Goal: Navigation & Orientation: Find specific page/section

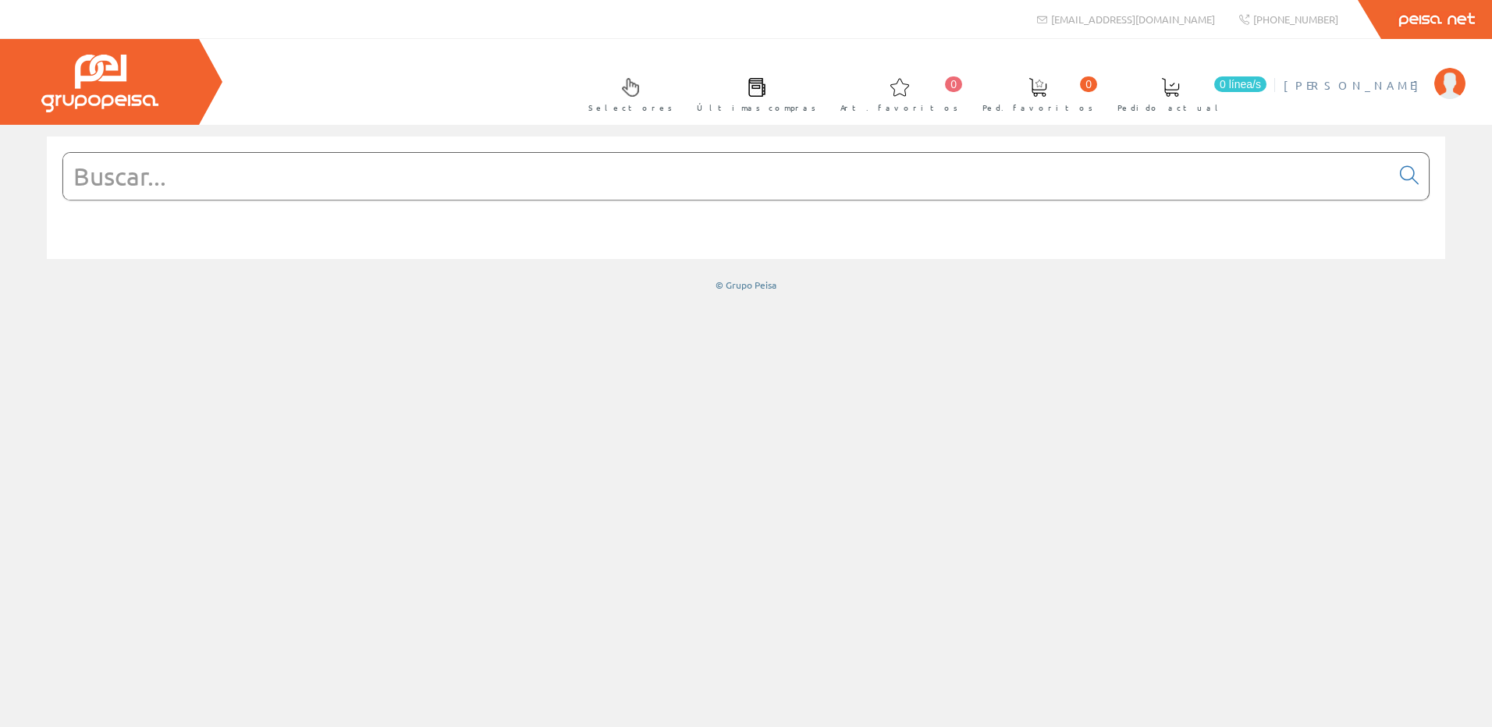
click at [1369, 84] on span "[PERSON_NAME]" at bounding box center [1354, 85] width 143 height 16
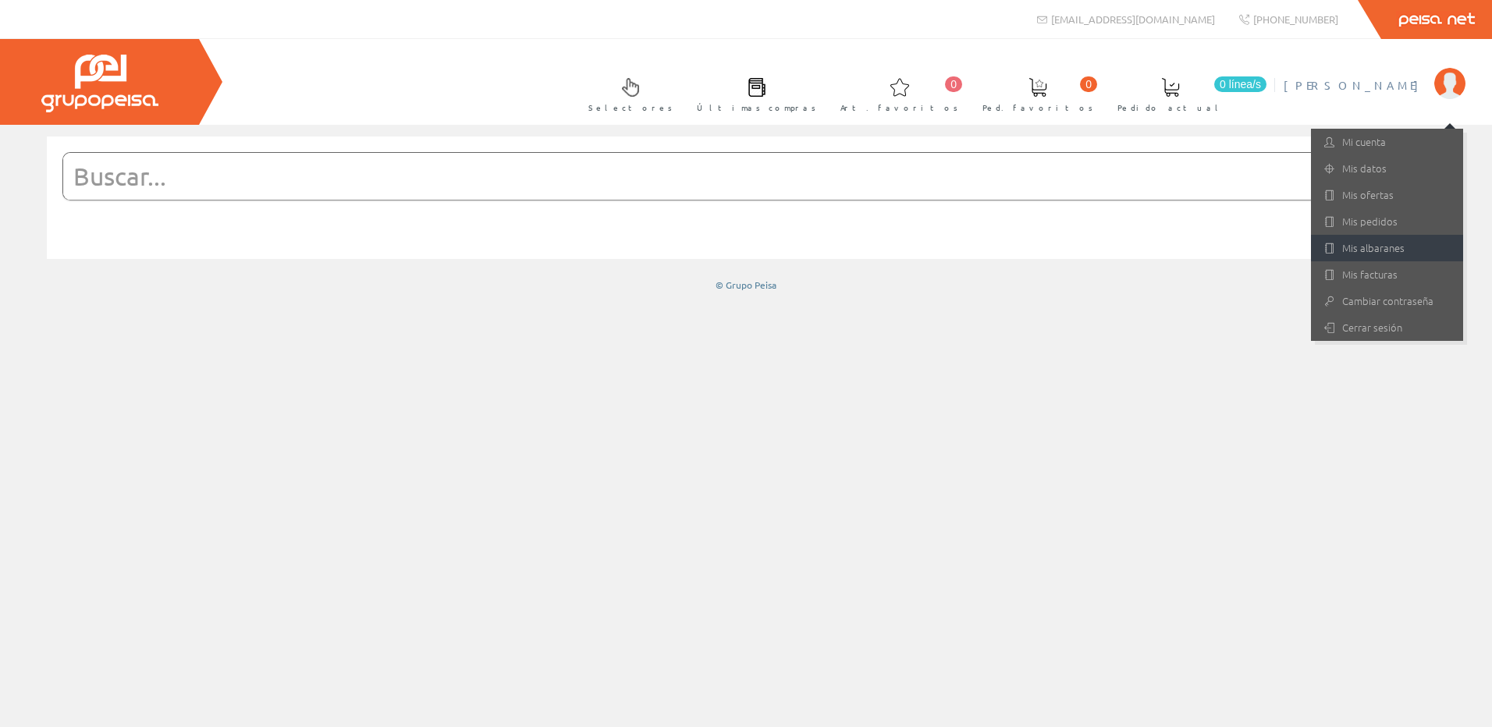
click at [1363, 249] on link "Mis albaranes" at bounding box center [1387, 248] width 152 height 27
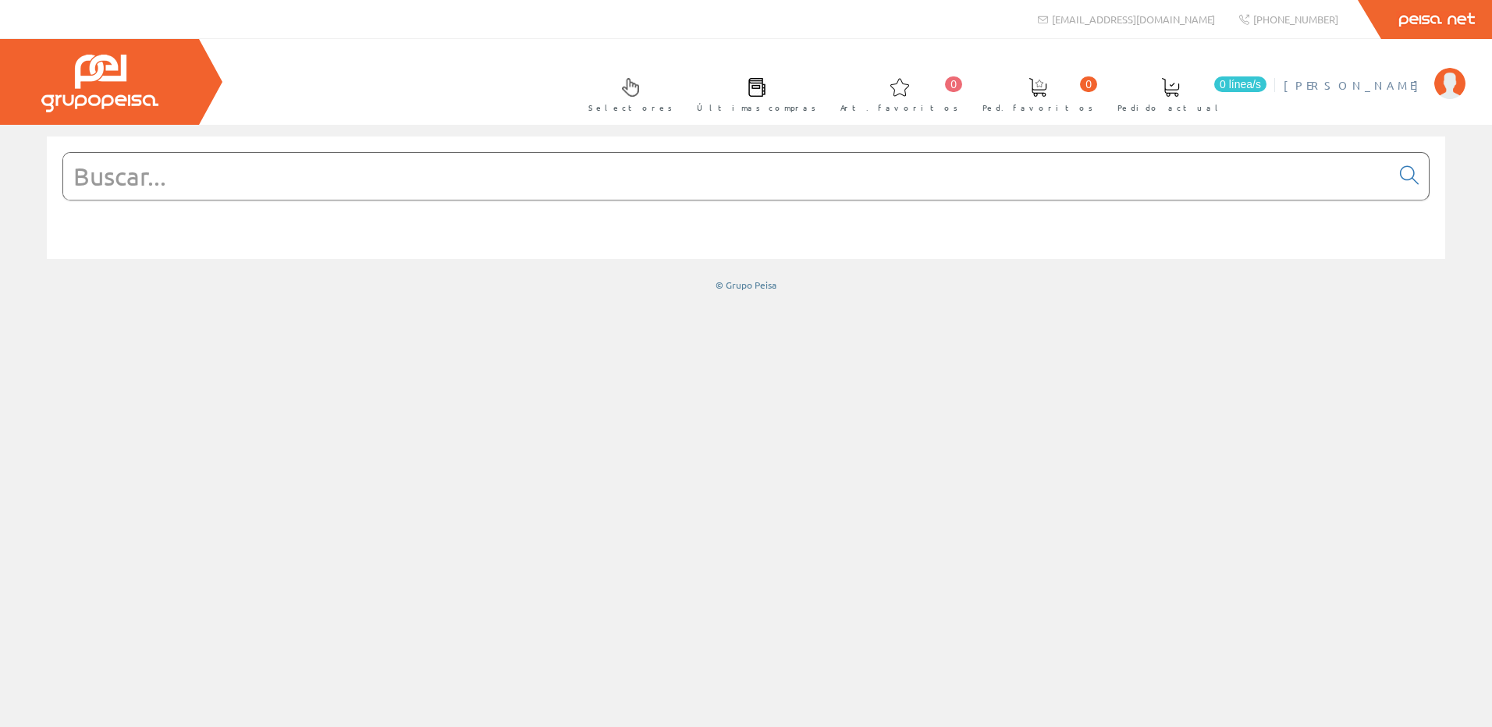
click at [1381, 89] on span "[PERSON_NAME]" at bounding box center [1354, 85] width 143 height 16
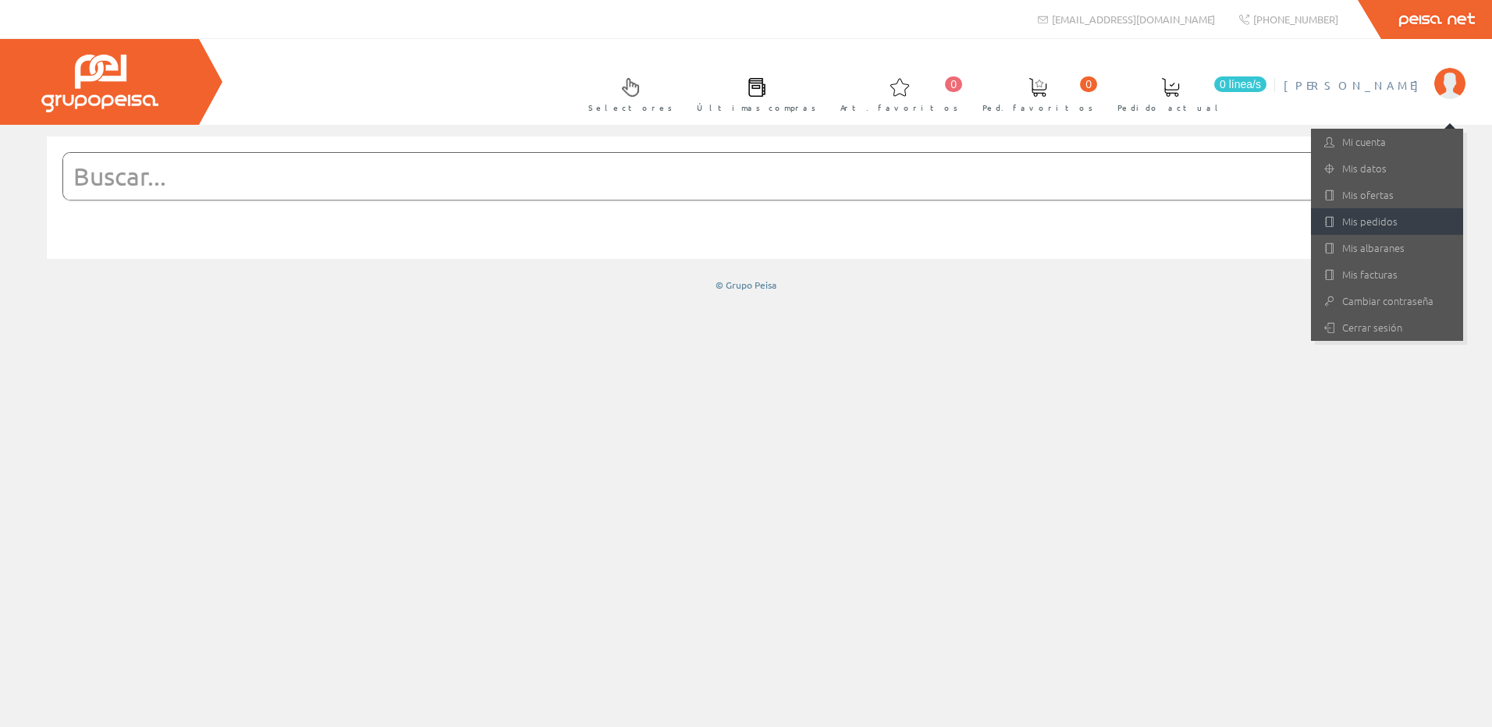
click at [1384, 223] on link "Mis pedidos" at bounding box center [1387, 221] width 152 height 27
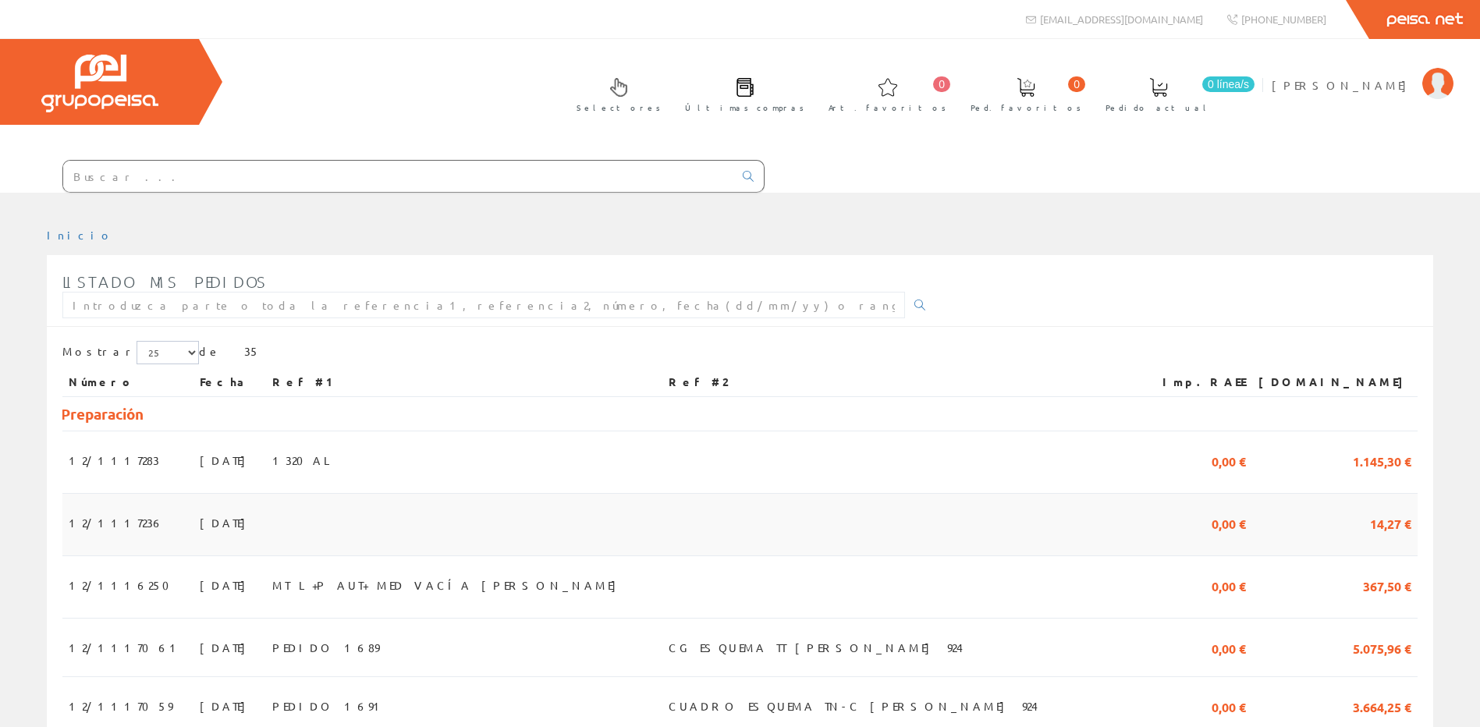
click at [532, 520] on td at bounding box center [464, 525] width 397 height 62
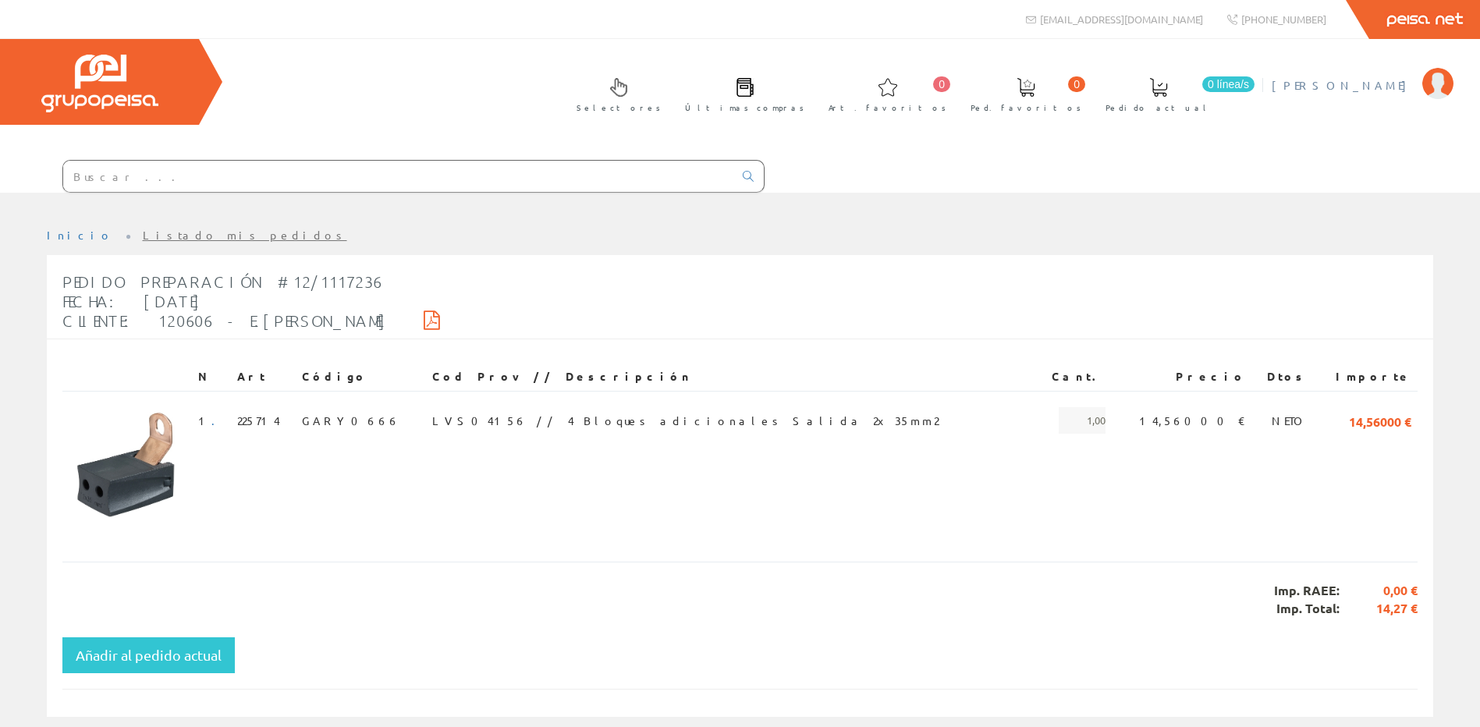
click at [1399, 89] on span "[PERSON_NAME]" at bounding box center [1343, 85] width 143 height 16
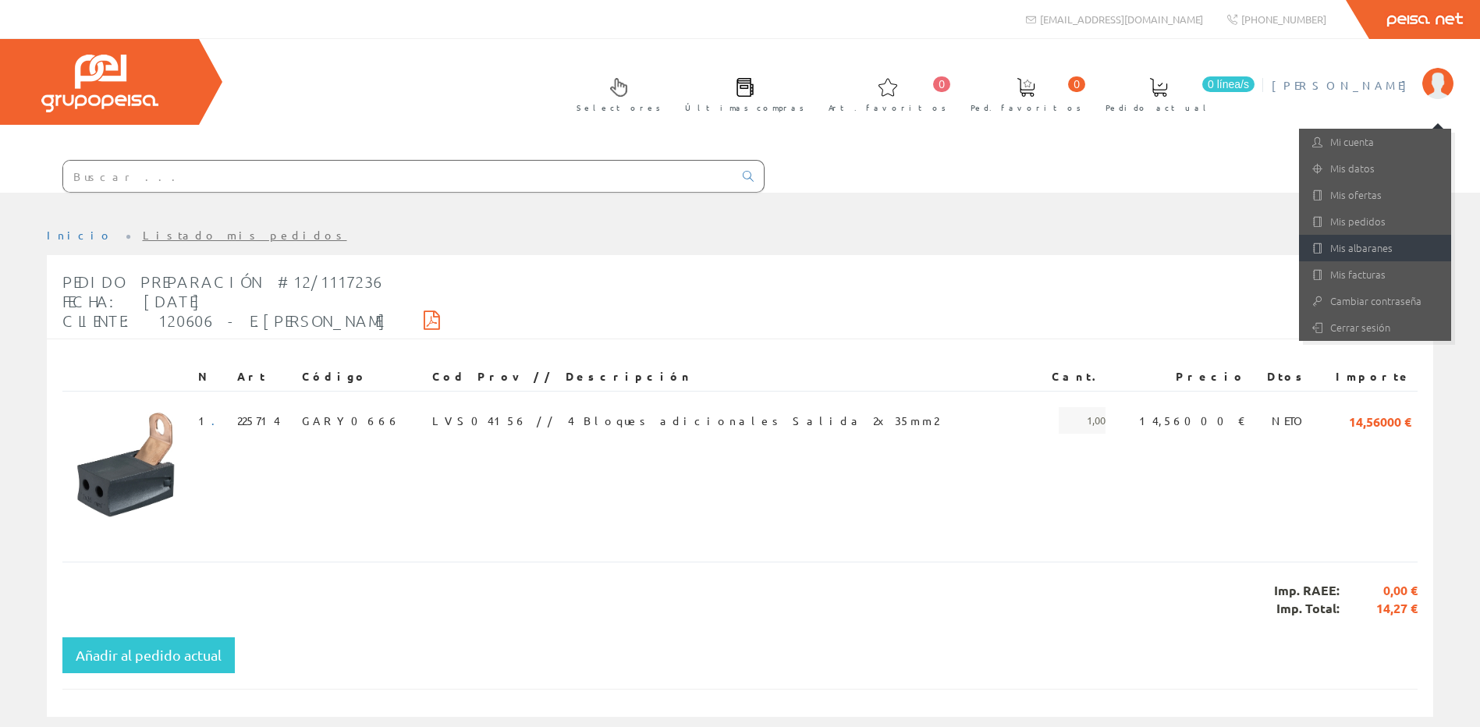
click at [1382, 238] on link "Mis albaranes" at bounding box center [1375, 248] width 152 height 27
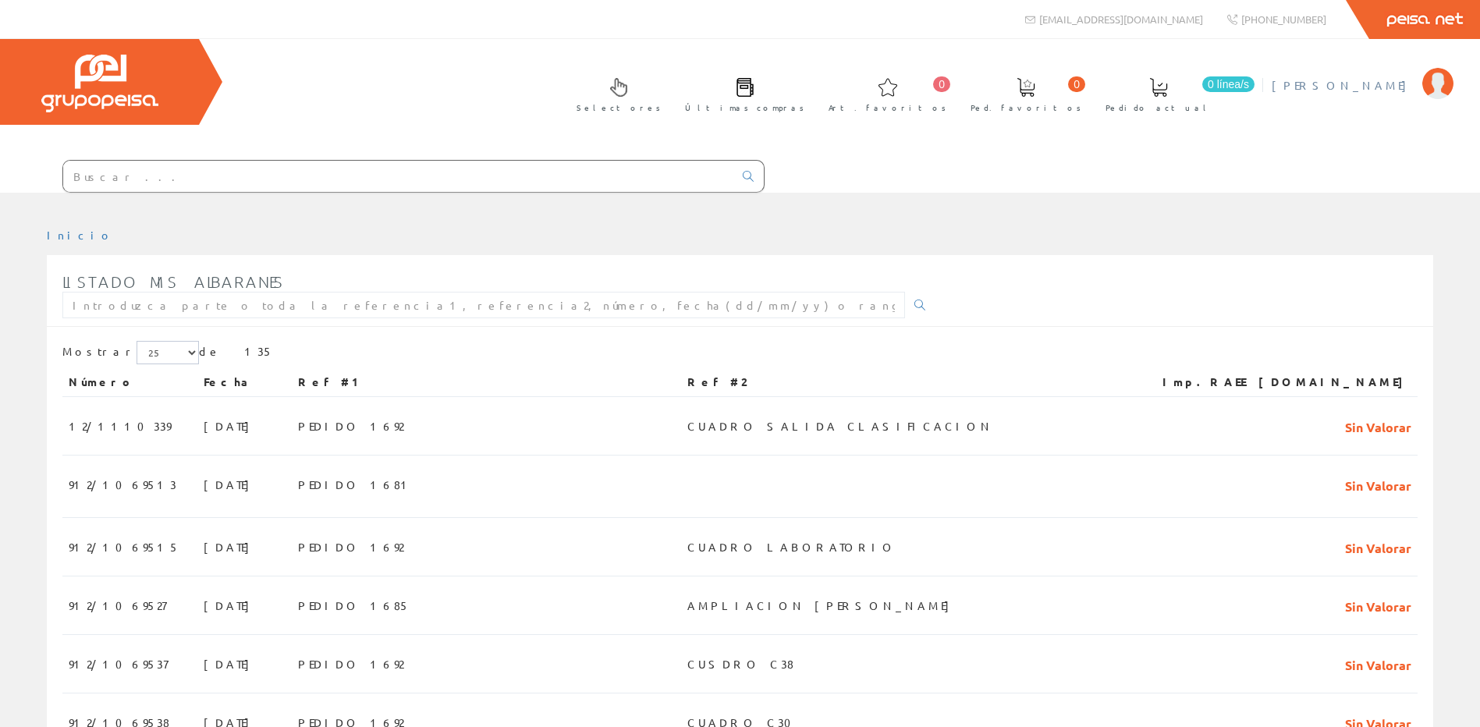
click at [1372, 88] on span "[PERSON_NAME], S.L." at bounding box center [1343, 85] width 143 height 16
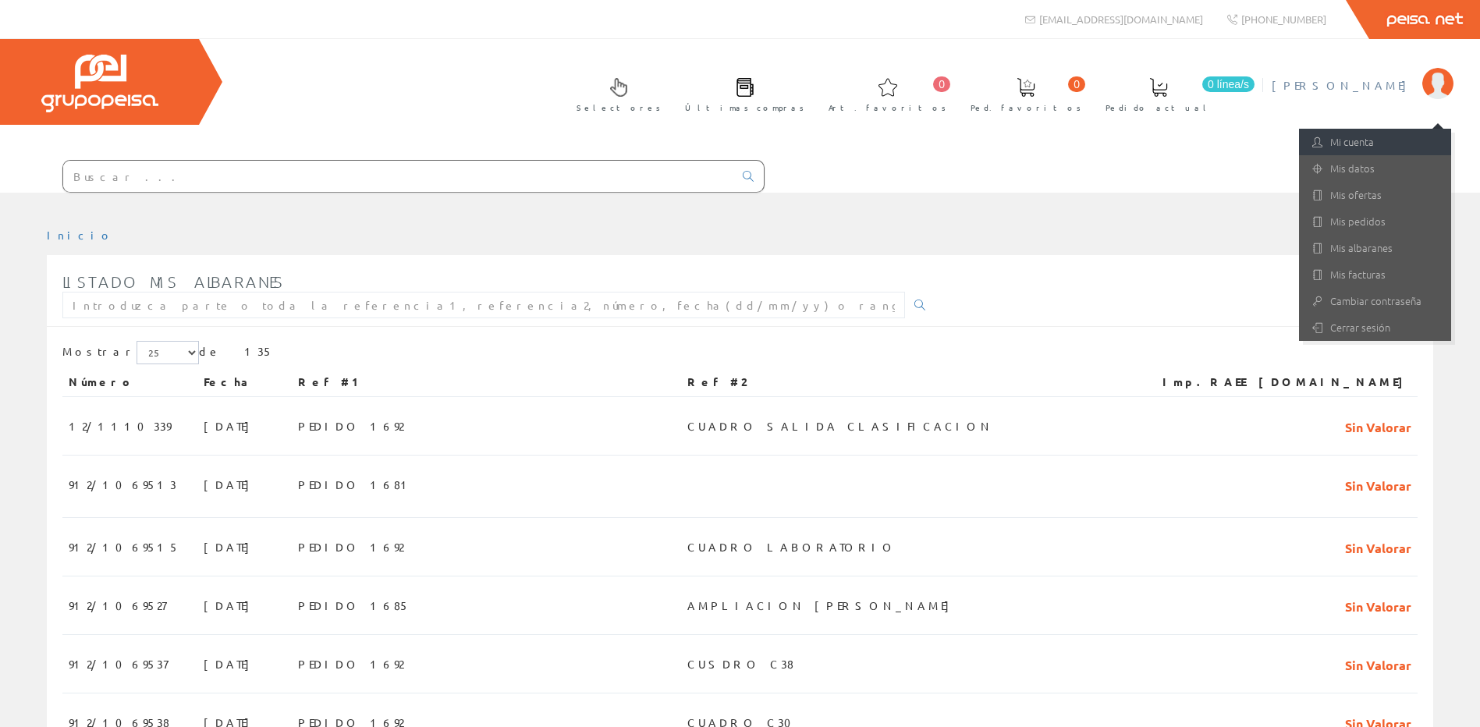
click at [1373, 144] on link "Mi cuenta" at bounding box center [1375, 142] width 152 height 27
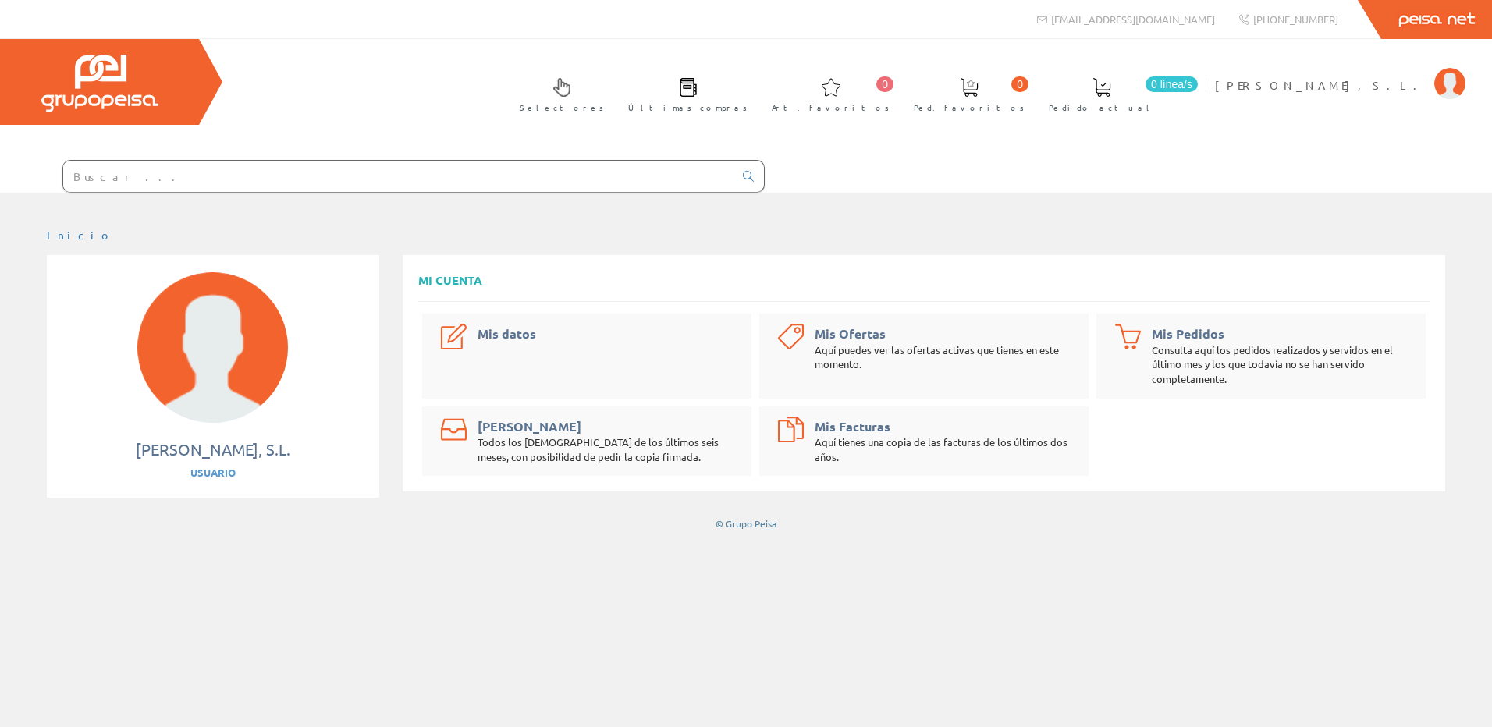
click at [540, 450] on div "Todos los [DEMOGRAPHIC_DATA] de los últimos seis meses, con posibilidad de pedi…" at bounding box center [606, 449] width 258 height 29
click at [543, 423] on link "[PERSON_NAME]" at bounding box center [529, 426] width 104 height 16
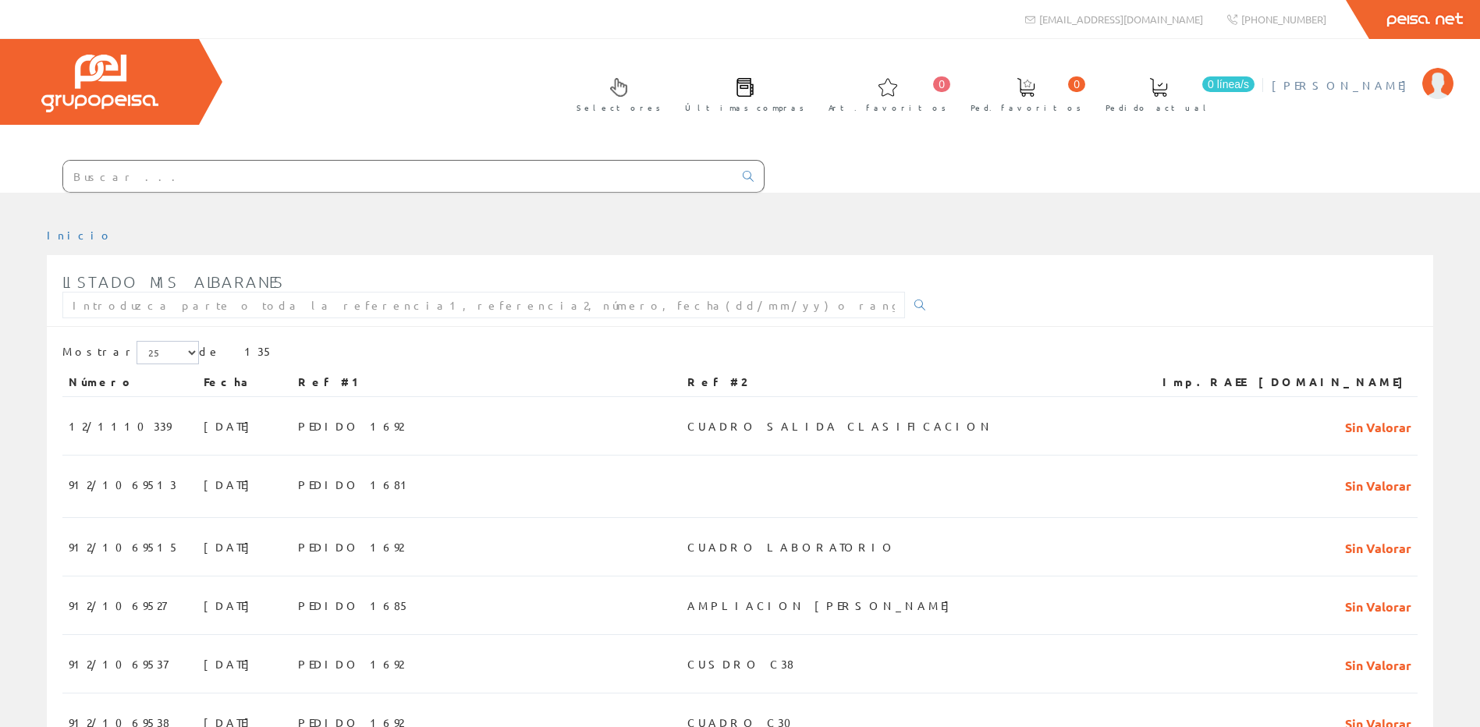
click at [1397, 82] on span "[PERSON_NAME]" at bounding box center [1343, 85] width 143 height 16
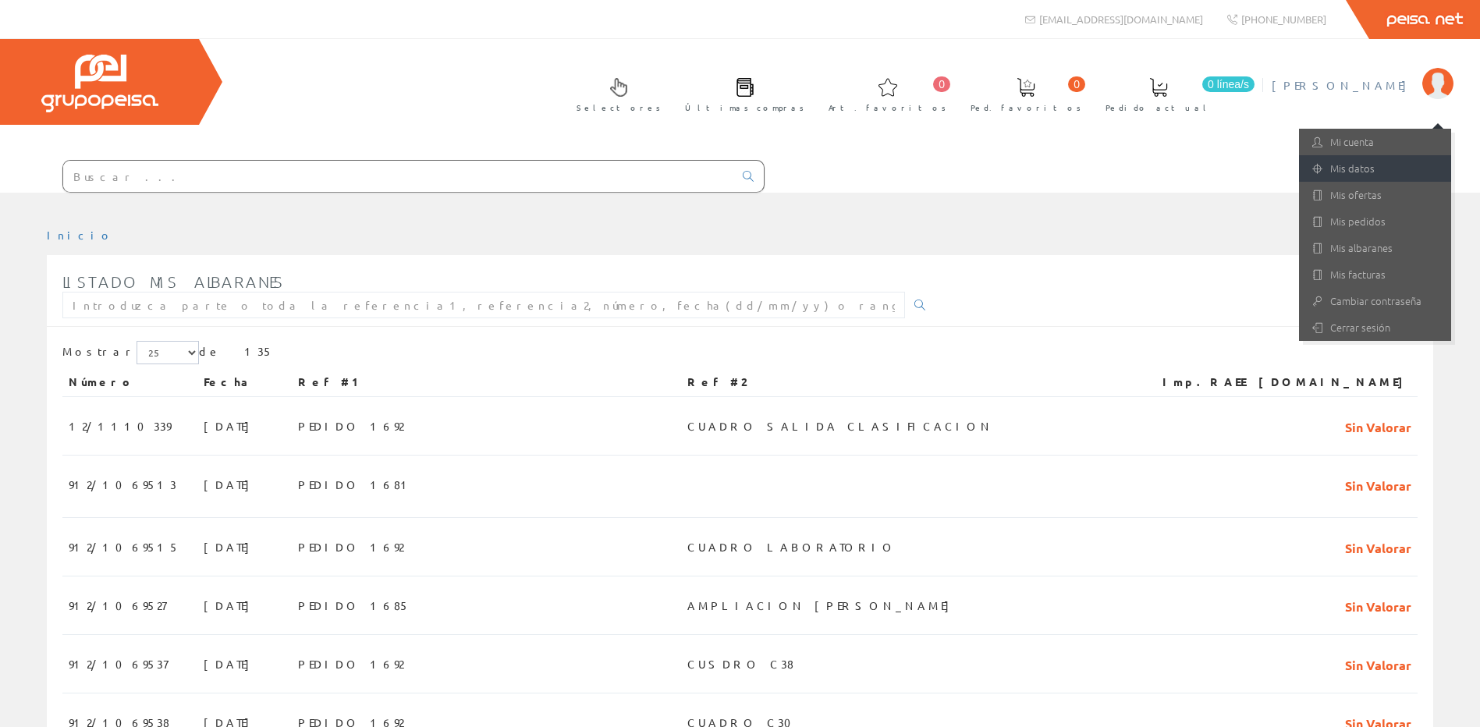
click at [1384, 160] on link "Mis datos" at bounding box center [1375, 168] width 152 height 27
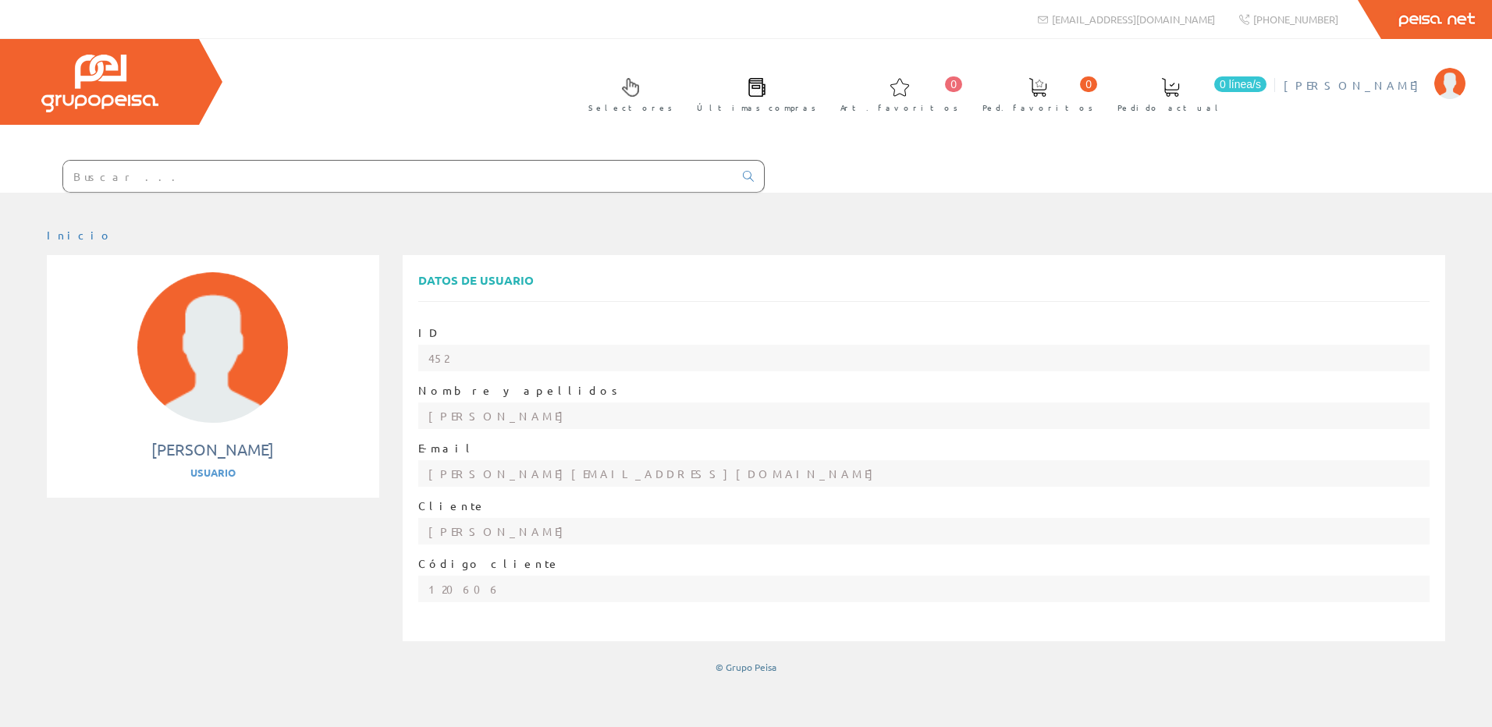
click at [1396, 88] on span "[PERSON_NAME]" at bounding box center [1354, 85] width 143 height 16
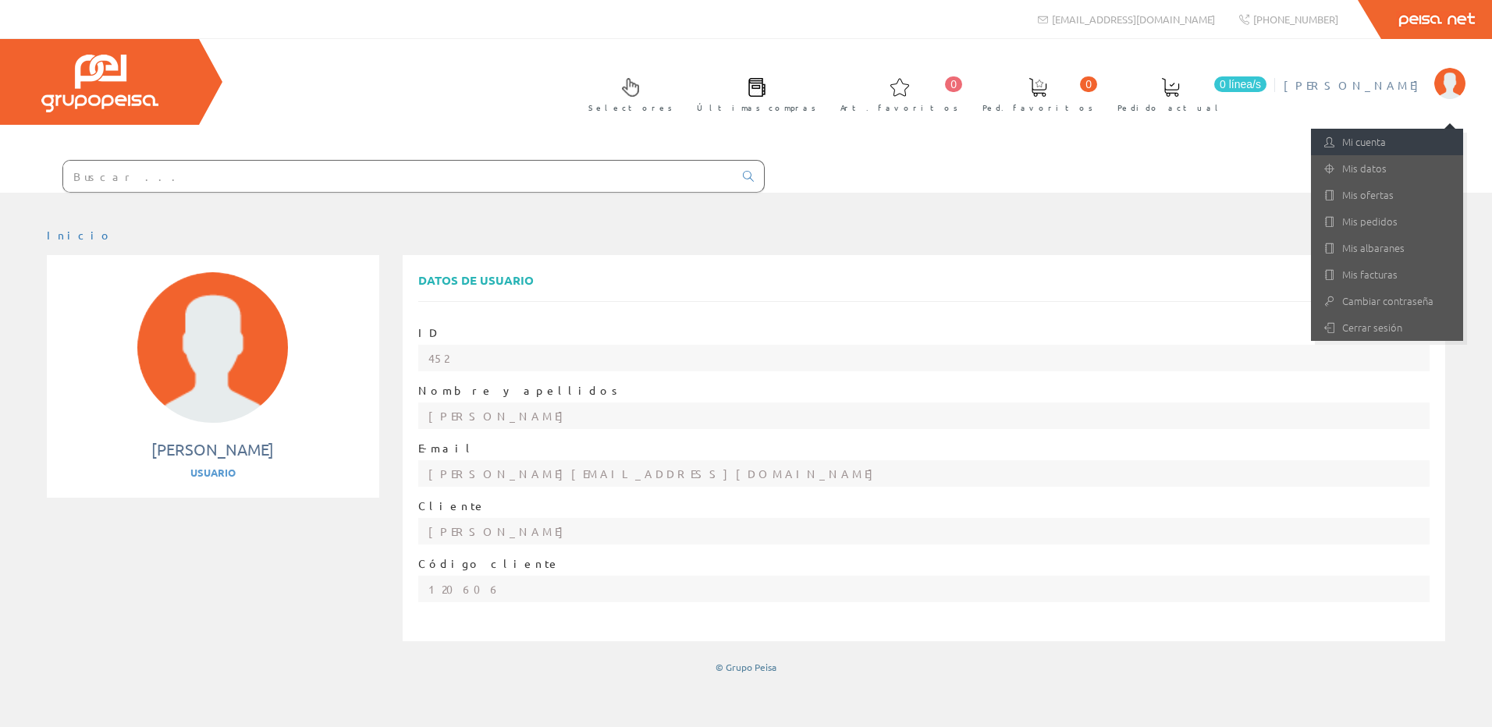
click at [1388, 143] on link "Mi cuenta" at bounding box center [1387, 142] width 152 height 27
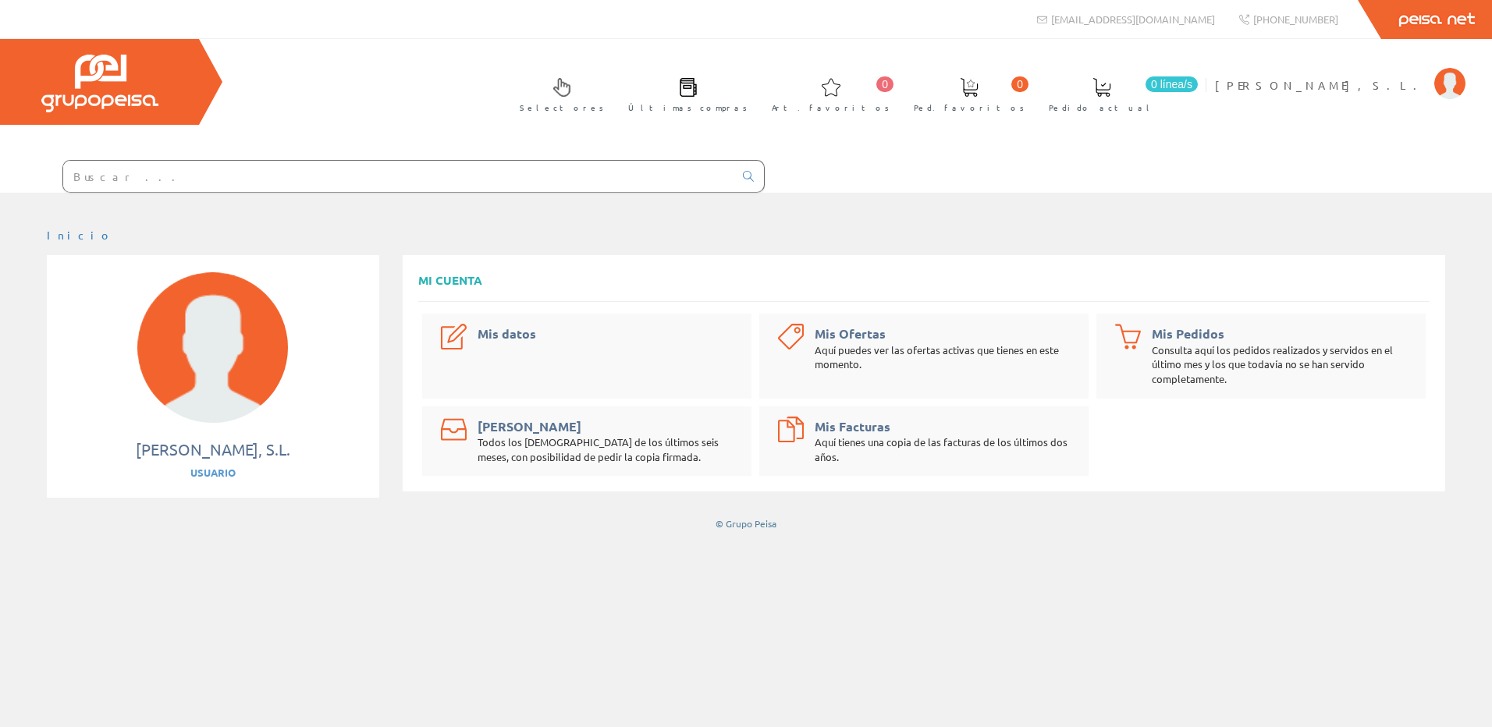
click at [521, 324] on div "Mis datos" at bounding box center [586, 356] width 329 height 85
click at [515, 332] on link "Mis datos" at bounding box center [506, 333] width 59 height 16
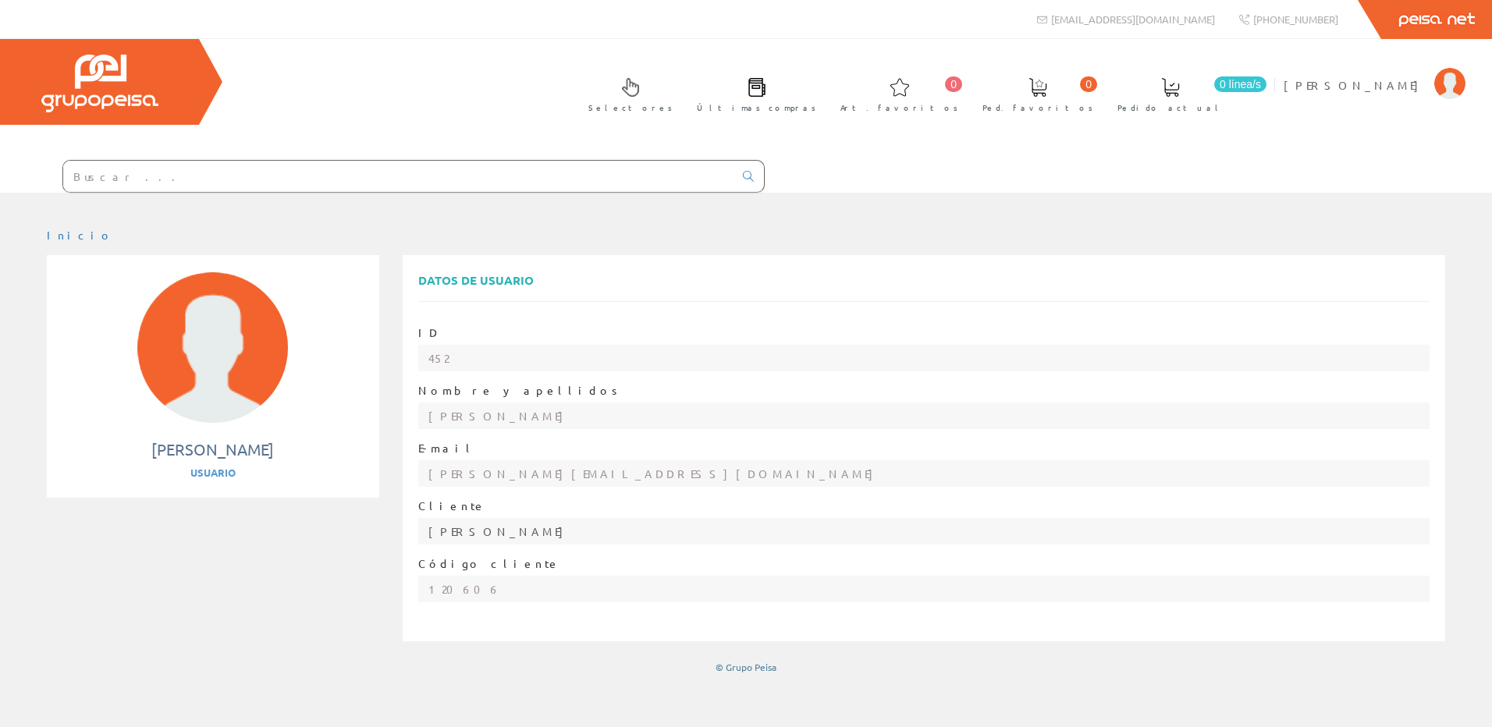
click at [527, 534] on input "[PERSON_NAME]" at bounding box center [924, 531] width 1012 height 27
click at [539, 470] on input "[PERSON_NAME][EMAIL_ADDRESS][DOMAIN_NAME]" at bounding box center [924, 473] width 1012 height 27
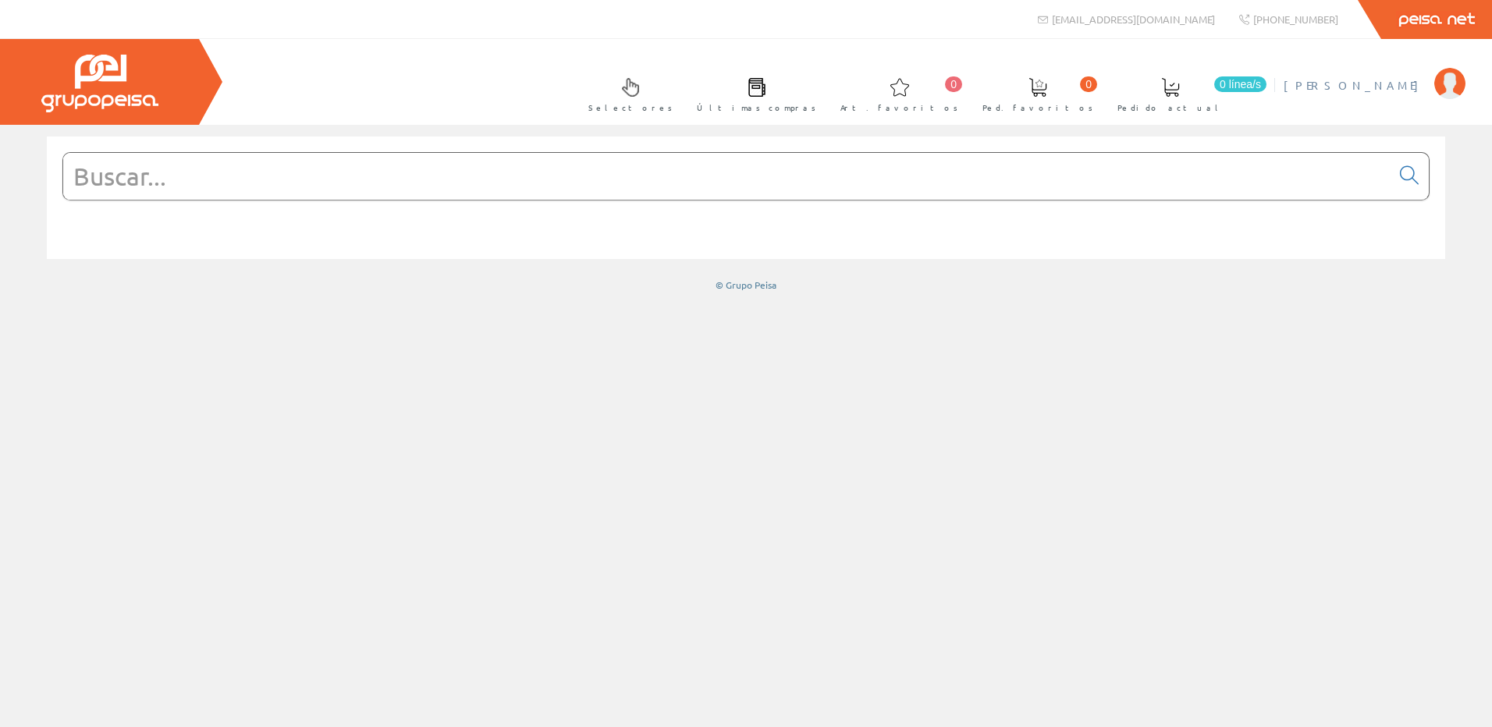
click at [1378, 73] on link "[PERSON_NAME]" at bounding box center [1374, 72] width 182 height 15
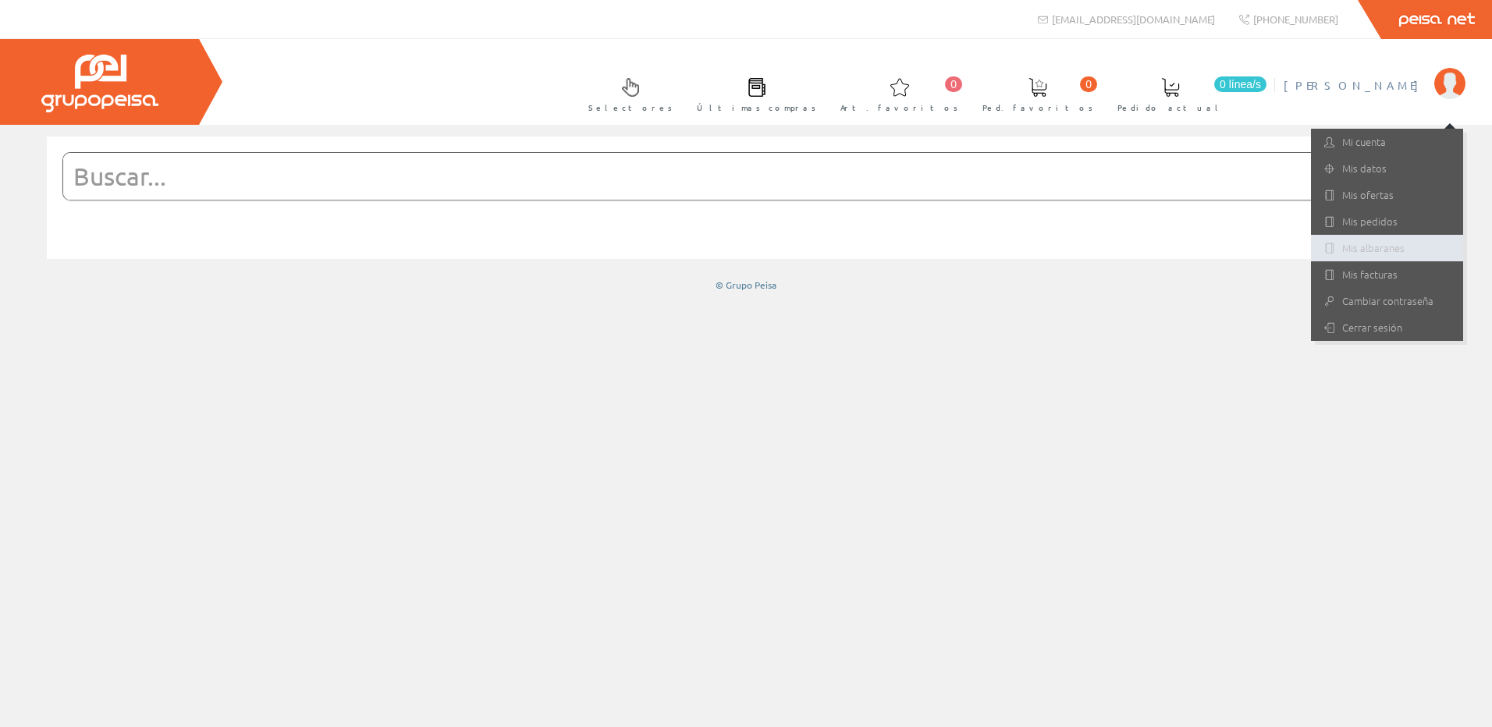
click at [1380, 250] on link "Mis albaranes" at bounding box center [1387, 248] width 152 height 27
